Goal: Information Seeking & Learning: Learn about a topic

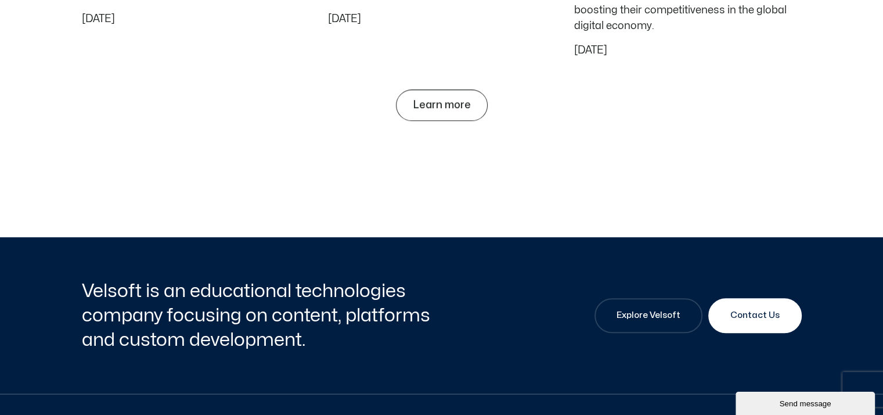
scroll to position [5518, 0]
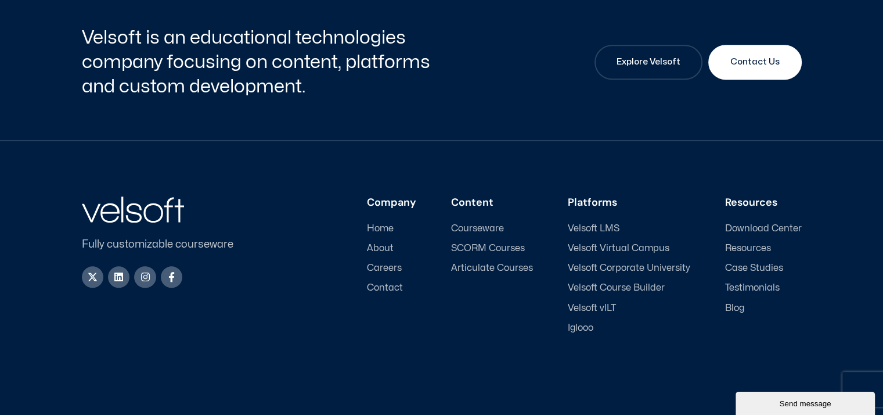
click at [394, 248] on span "About" at bounding box center [380, 248] width 27 height 11
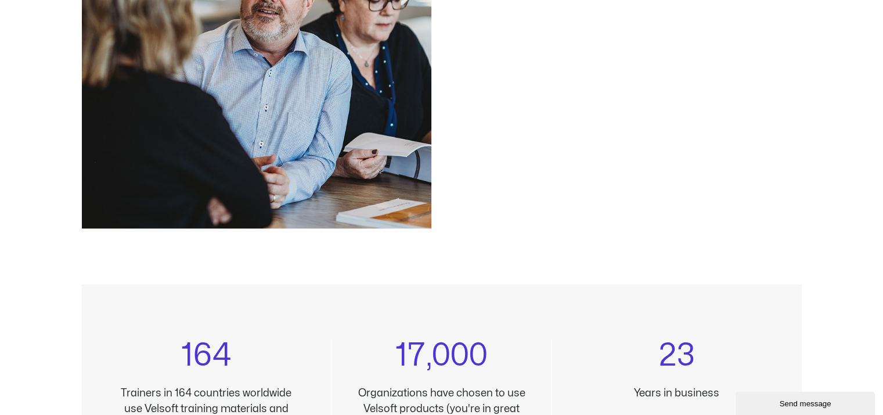
scroll to position [1045, 0]
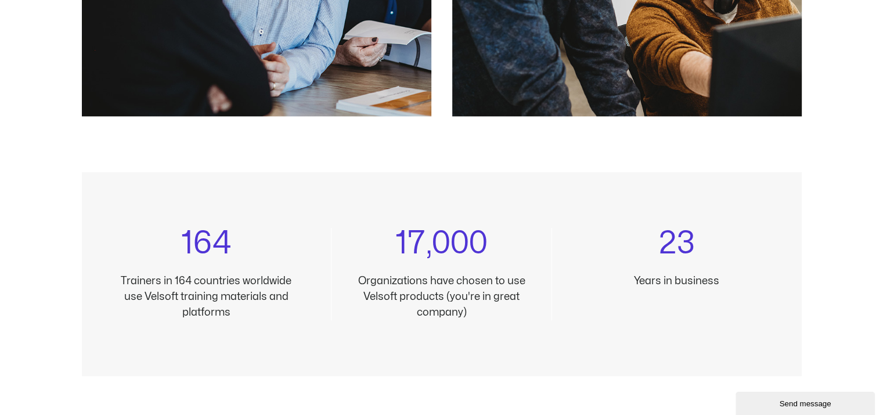
click at [196, 286] on p "Trainers in 164 countries worldwide use Velsoft training materials and platforms" at bounding box center [206, 296] width 179 height 47
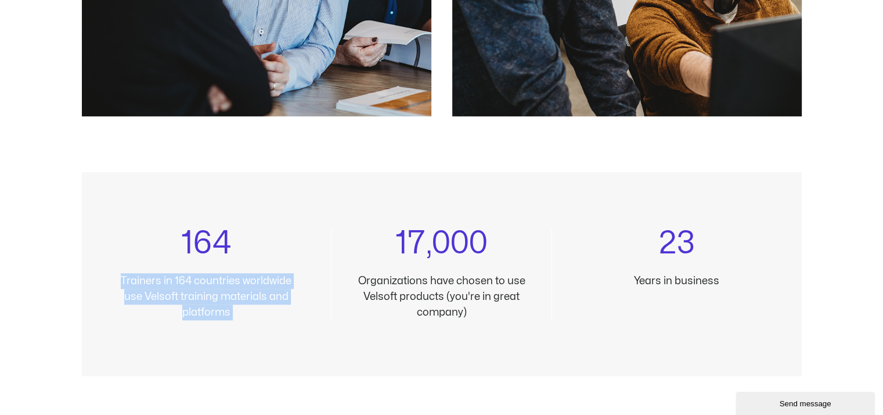
click at [196, 286] on p "Trainers in 164 countries worldwide use Velsoft training materials and platforms" at bounding box center [206, 296] width 179 height 47
copy div "Trainers in 164 countries worldwide use Velsoft training materials and platforms"
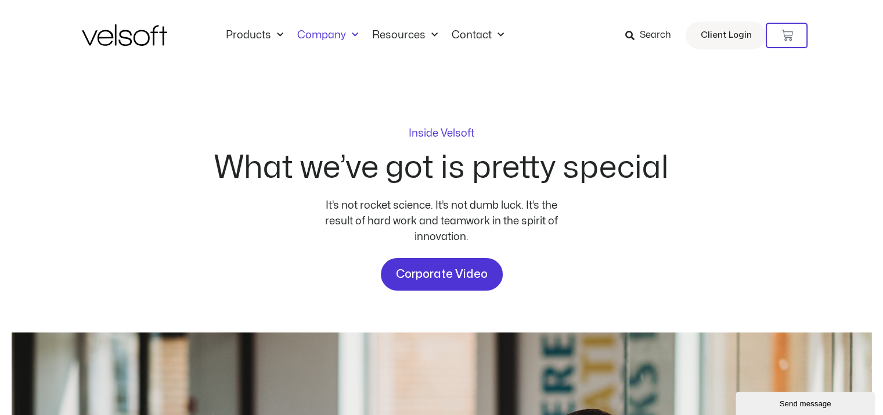
scroll to position [3, 0]
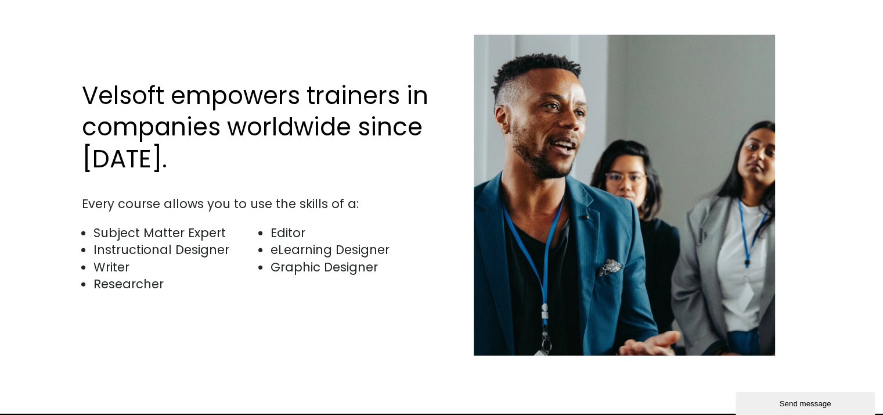
scroll to position [3122, 0]
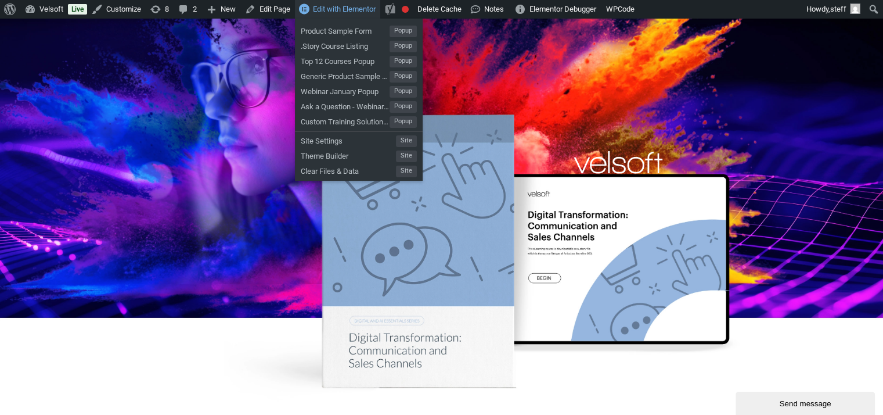
click at [342, 5] on span "Edit with Elementor" at bounding box center [344, 9] width 63 height 9
